Goal: Task Accomplishment & Management: Manage account settings

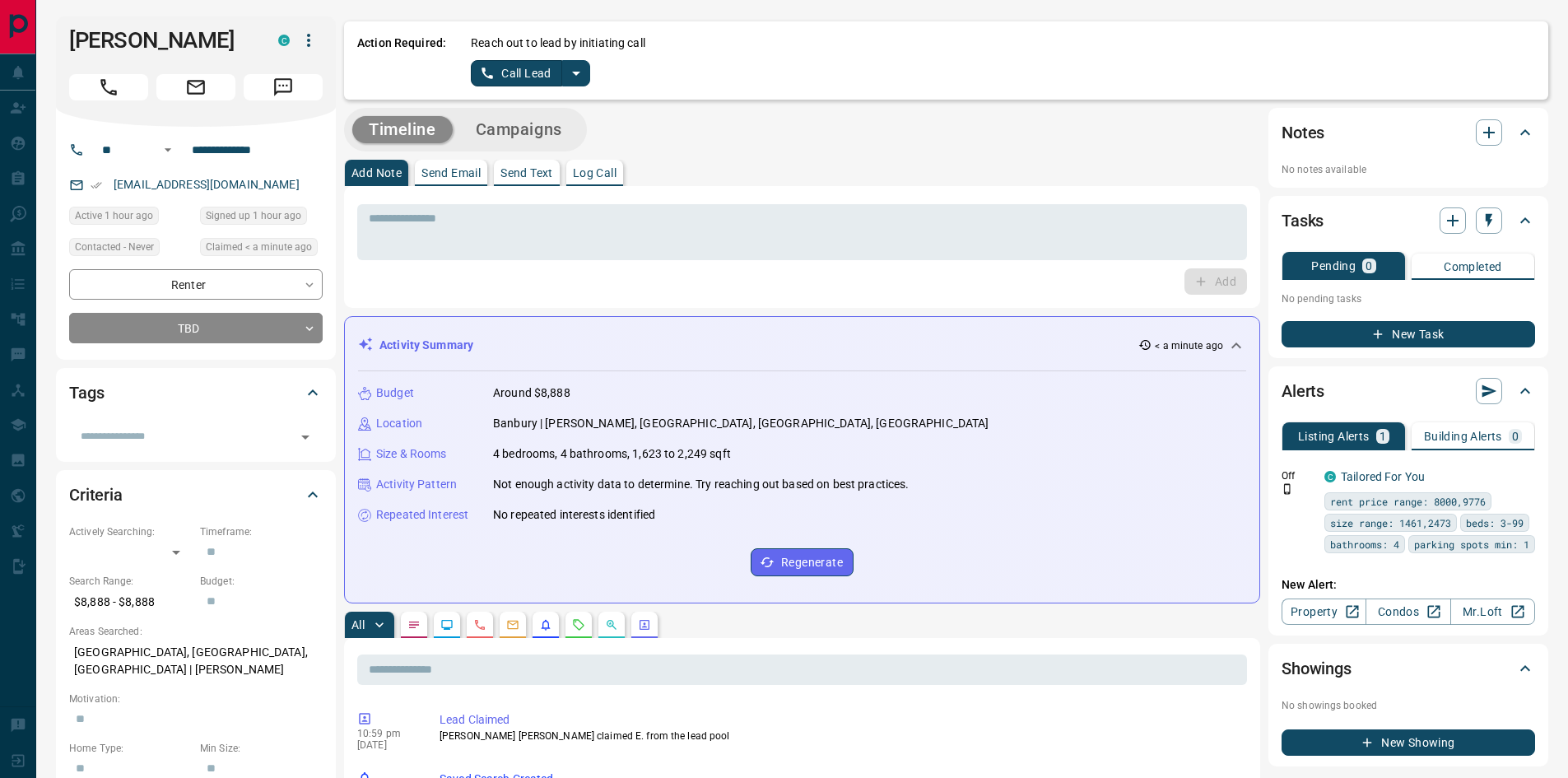
click at [529, 172] on p "Send Text" at bounding box center [527, 172] width 52 height 12
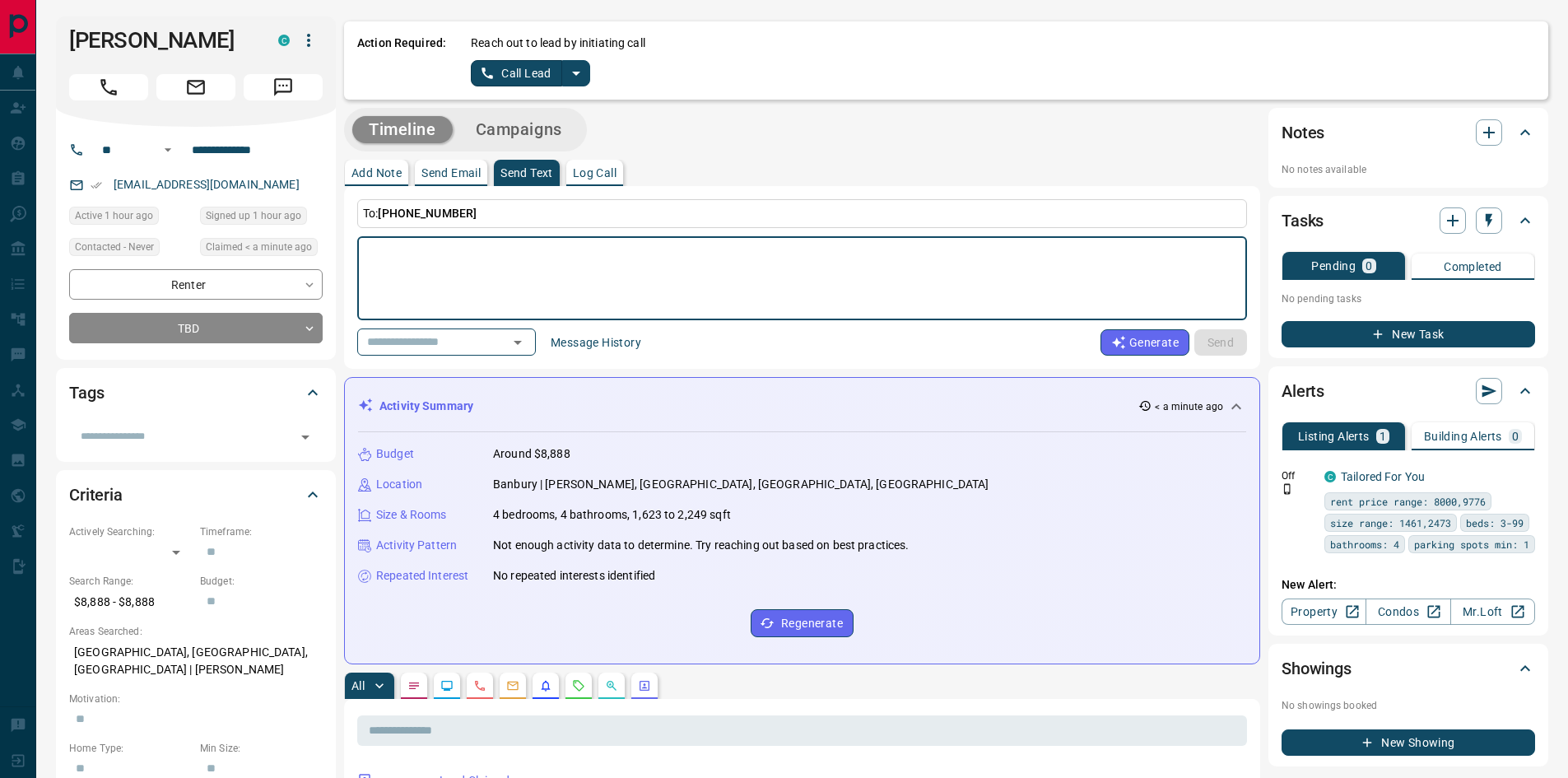
click at [365, 170] on p "Add Note" at bounding box center [376, 172] width 51 height 12
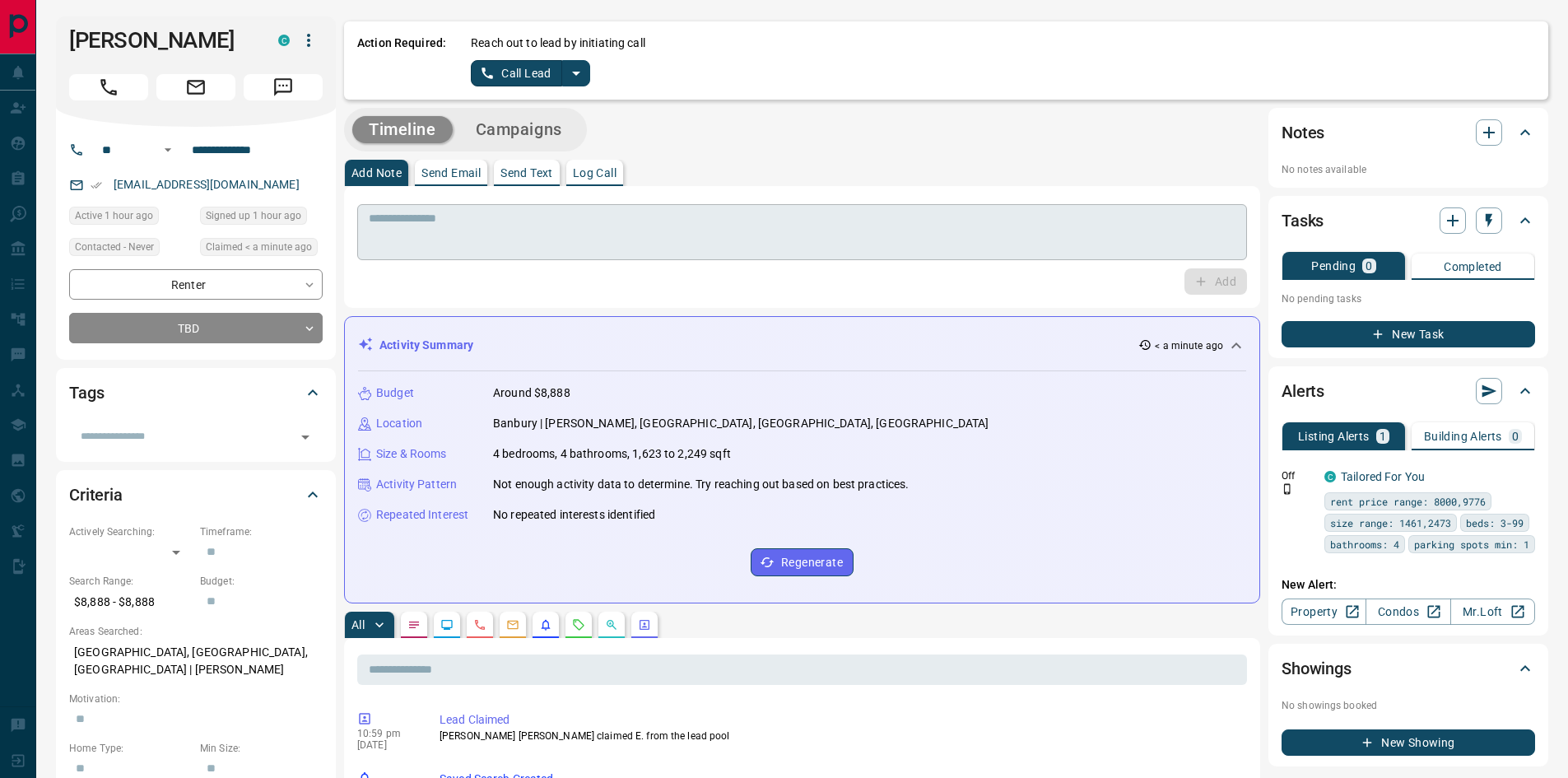
click at [420, 220] on textarea at bounding box center [802, 232] width 867 height 42
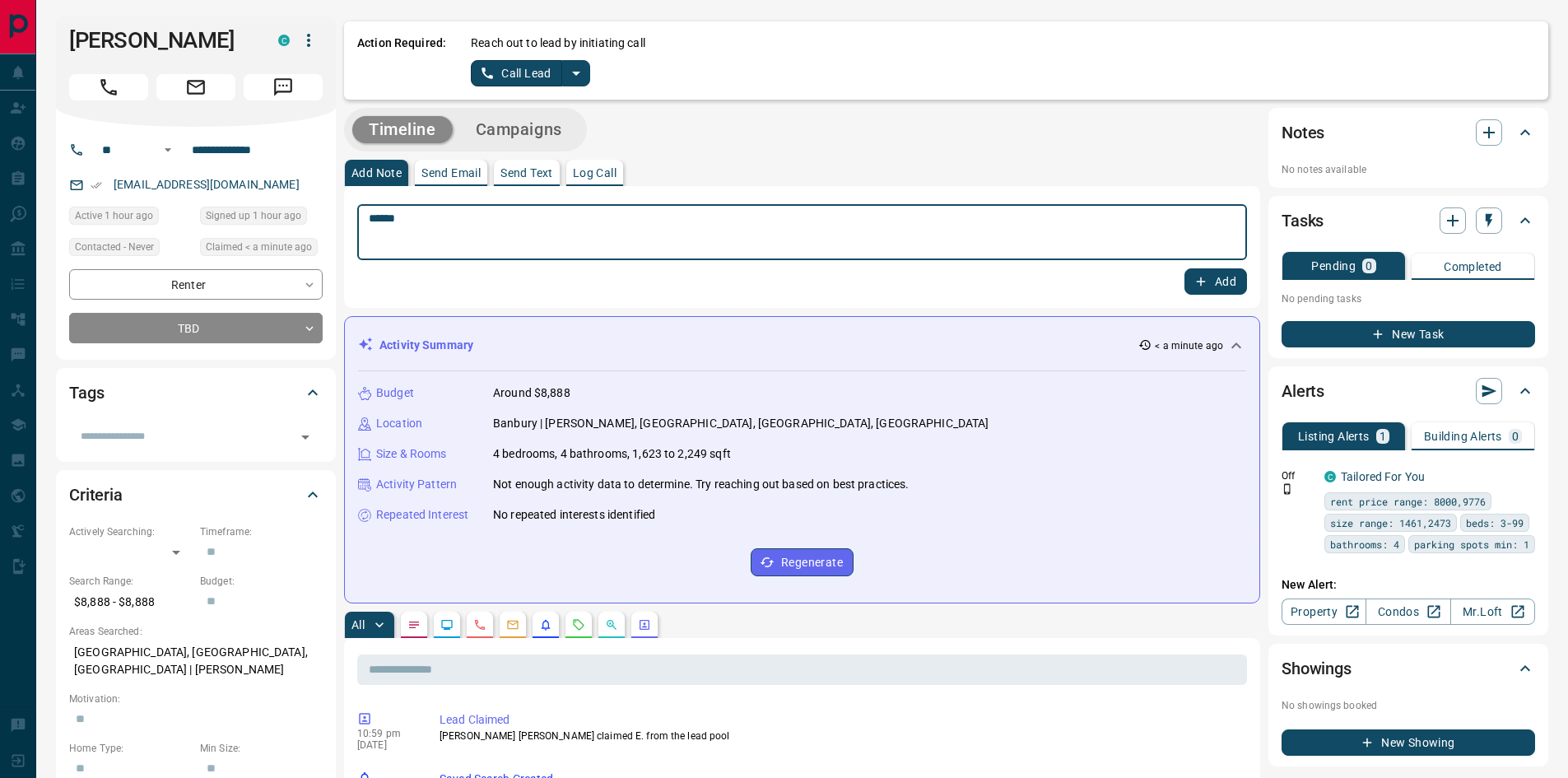
type textarea "******"
click at [1223, 292] on button "Add" at bounding box center [1216, 282] width 62 height 27
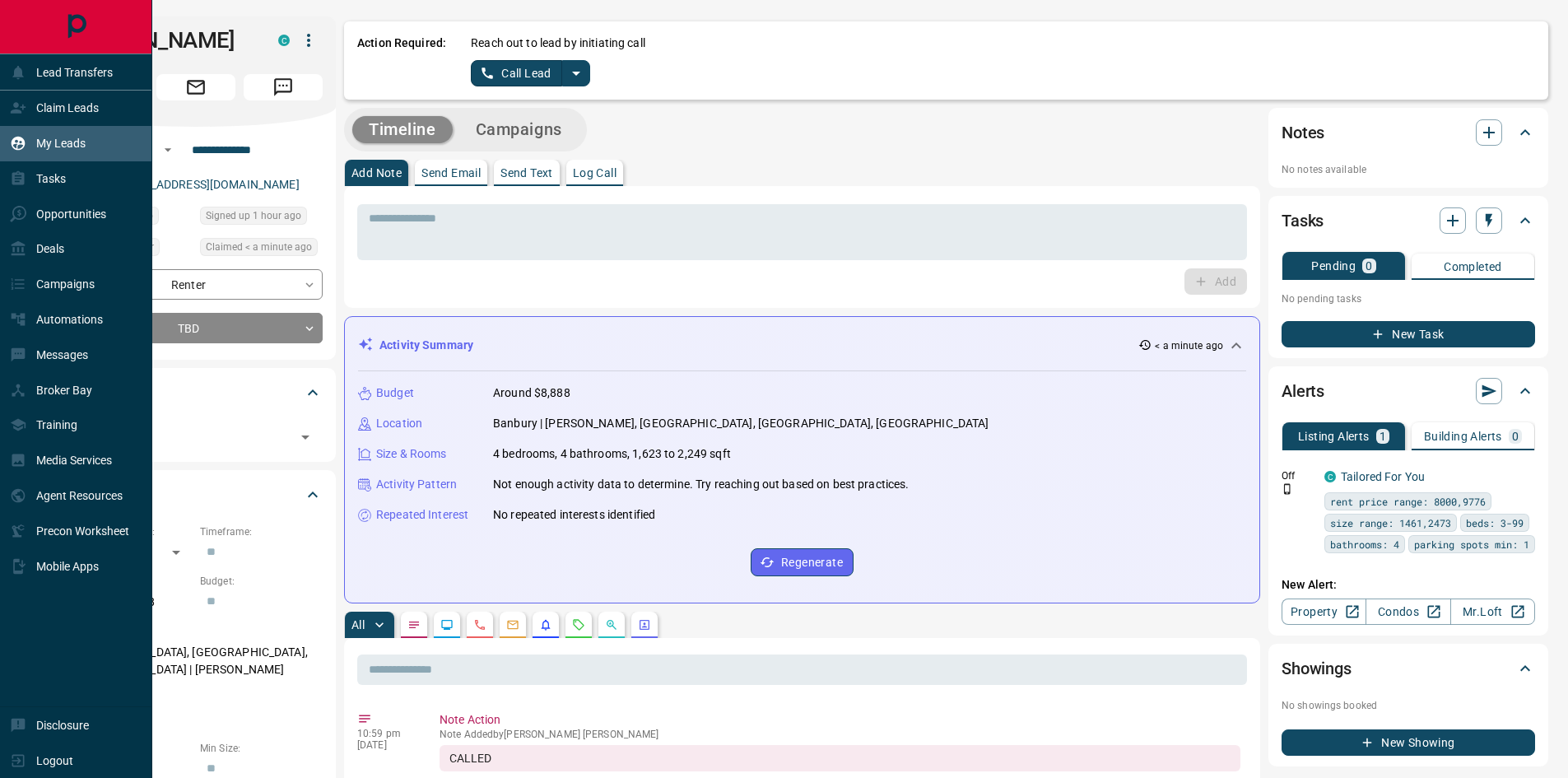
click at [70, 133] on div "My Leads" at bounding box center [47, 143] width 75 height 28
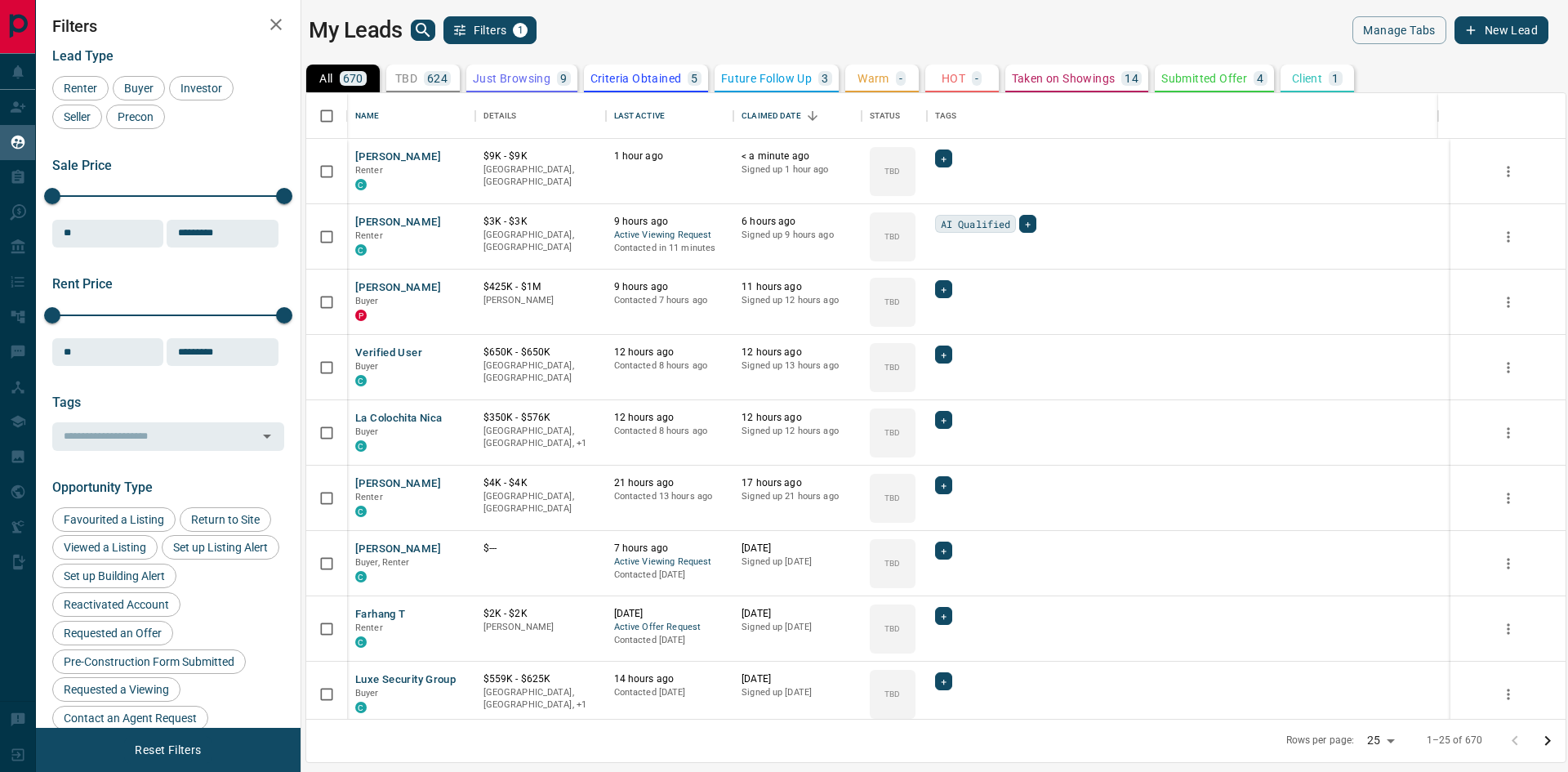
scroll to position [613, 1247]
click at [454, 285] on icon "Open in New Tab" at bounding box center [456, 286] width 13 height 13
